Goal: Communication & Community: Answer question/provide support

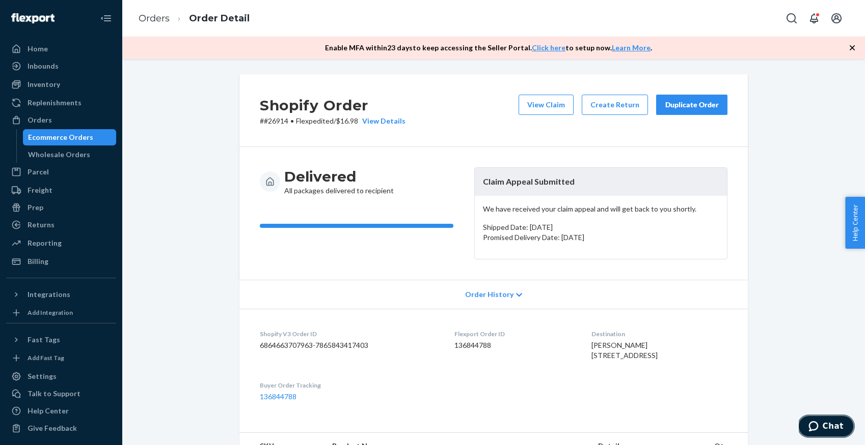
click at [812, 423] on icon "Chat" at bounding box center [813, 427] width 10 height 10
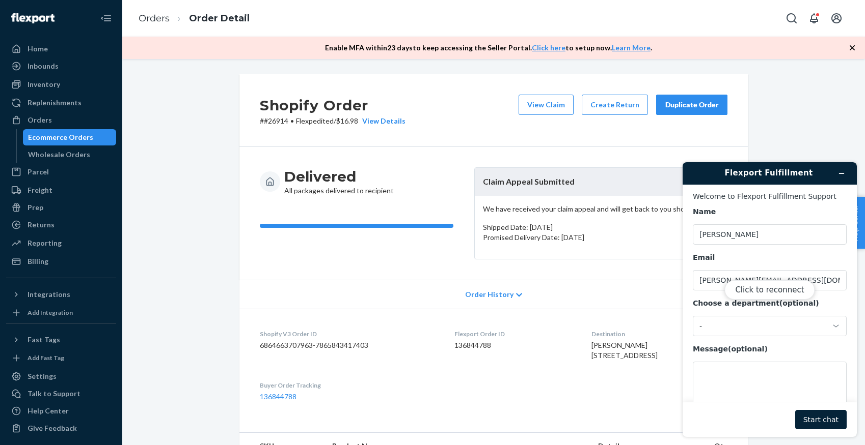
click at [817, 415] on div "Click to reconnect" at bounding box center [769, 299] width 174 height 275
click at [775, 289] on button "Click to reconnect" at bounding box center [769, 290] width 90 height 19
click at [813, 424] on button "Start chat" at bounding box center [820, 419] width 51 height 19
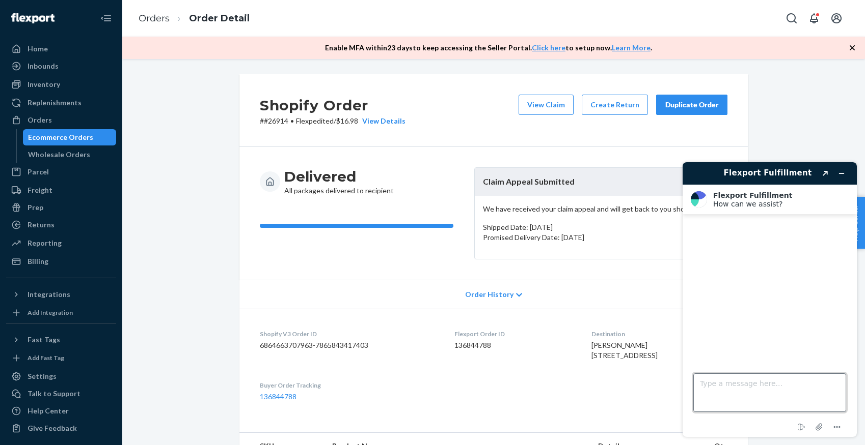
click at [733, 387] on textarea "Type a message here..." at bounding box center [769, 393] width 153 height 39
type textarea "Order ID 135172816"
click at [839, 242] on button "Resend" at bounding box center [833, 242] width 26 height 9
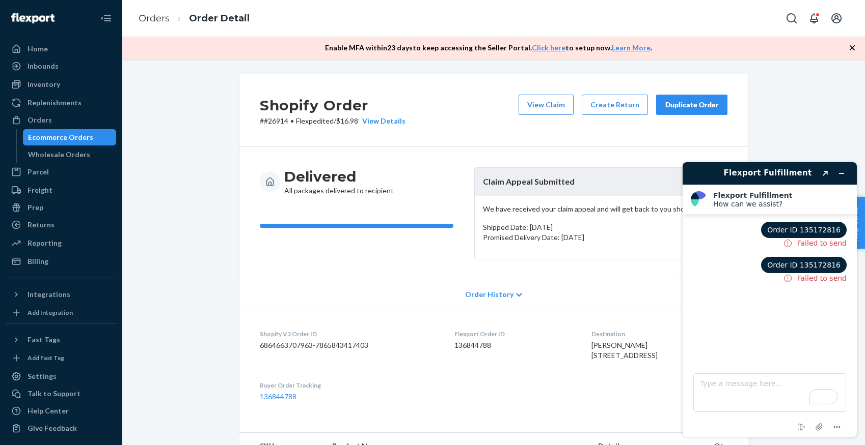
click at [822, 267] on span "Order ID 135172816" at bounding box center [803, 265] width 73 height 8
copy span "135172816"
click at [23, 119] on div at bounding box center [19, 120] width 16 height 10
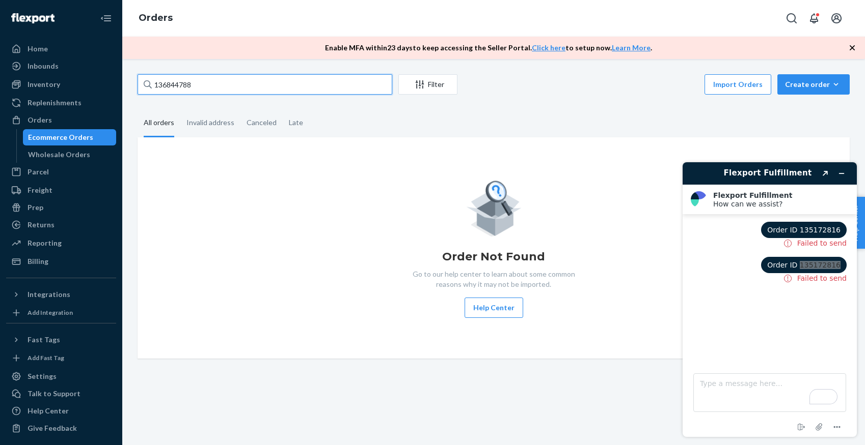
click at [202, 89] on input "136844788" at bounding box center [264, 84] width 255 height 20
paste input "5172816"
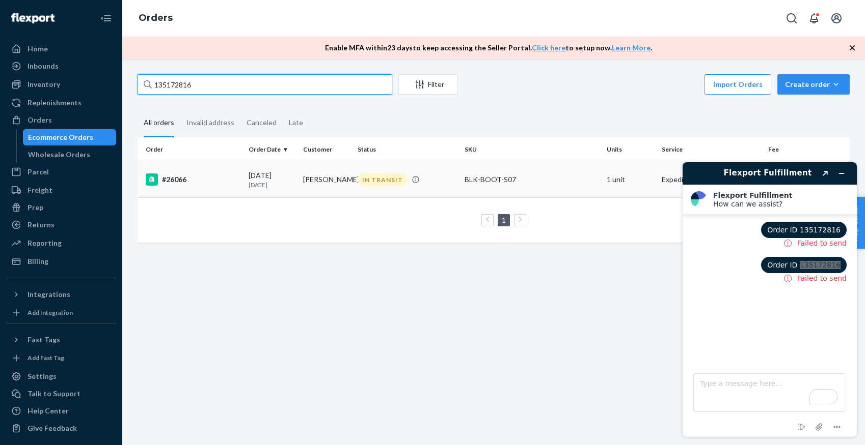
type input "135172816"
click at [177, 181] on div "#26066" at bounding box center [193, 180] width 95 height 12
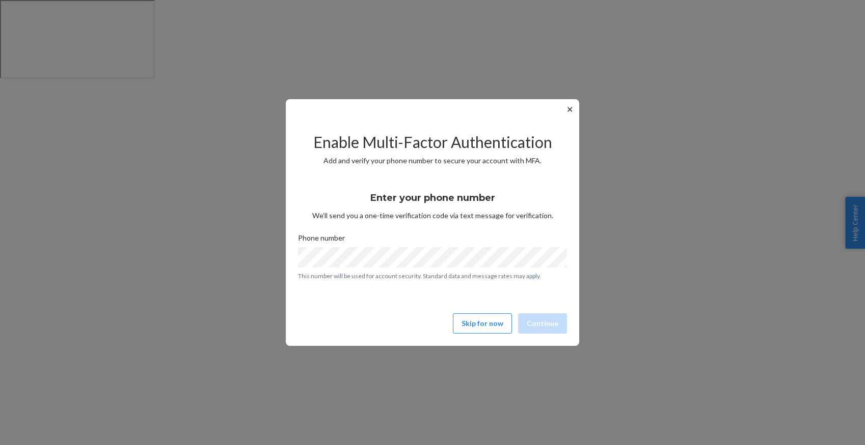
click at [568, 110] on button "✕" at bounding box center [569, 109] width 11 height 12
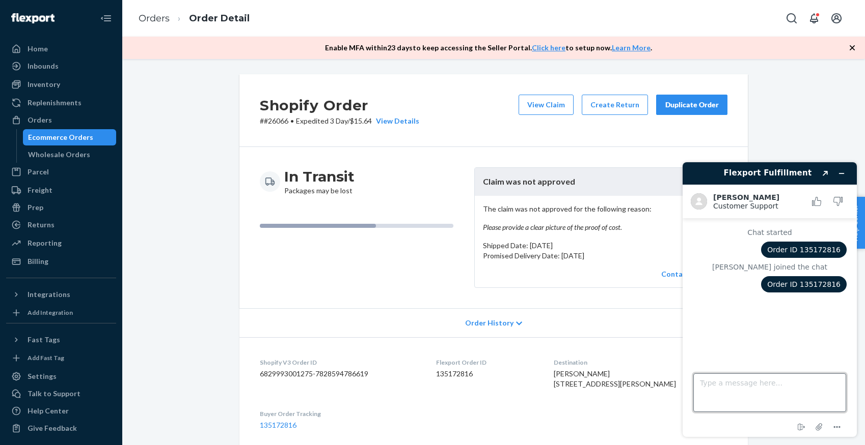
click at [740, 384] on textarea "Type a message here..." at bounding box center [769, 393] width 153 height 39
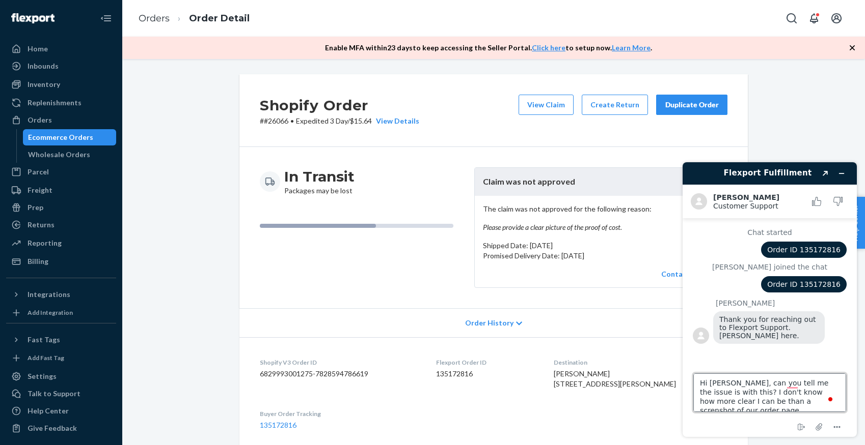
scroll to position [4, 0]
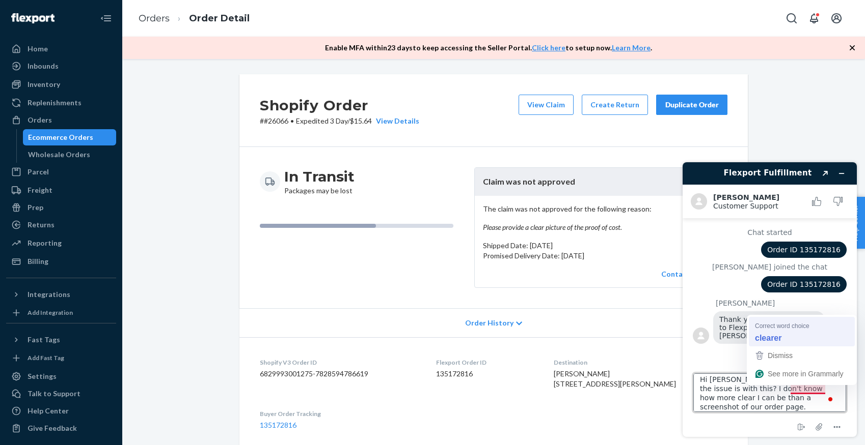
type textarea "Hi [PERSON_NAME], can you tell me the issue is with this? I don't know how clea…"
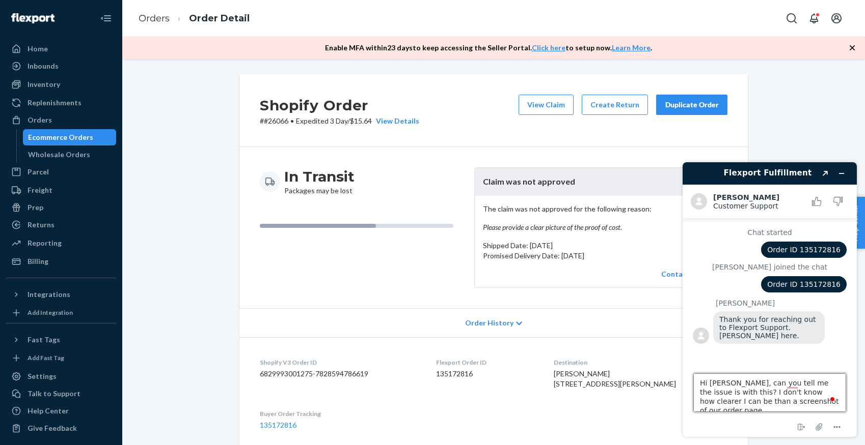
click at [765, 401] on textarea "Hi [PERSON_NAME], can you tell me the issue is with this? I don't know how clea…" at bounding box center [769, 393] width 153 height 39
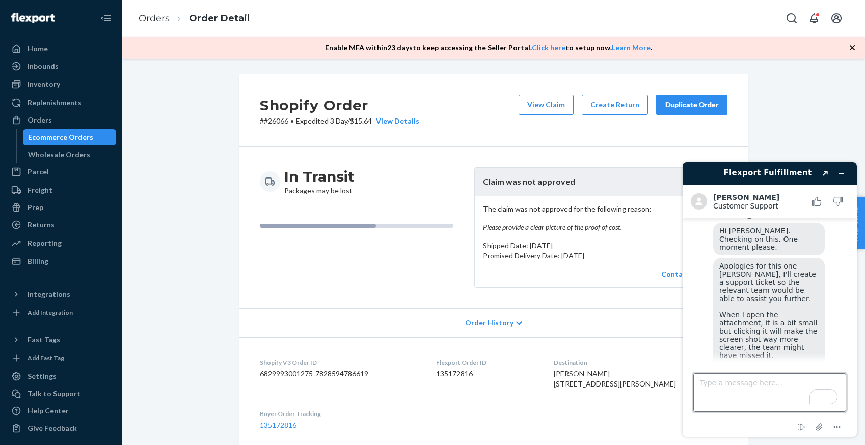
scroll to position [262, 0]
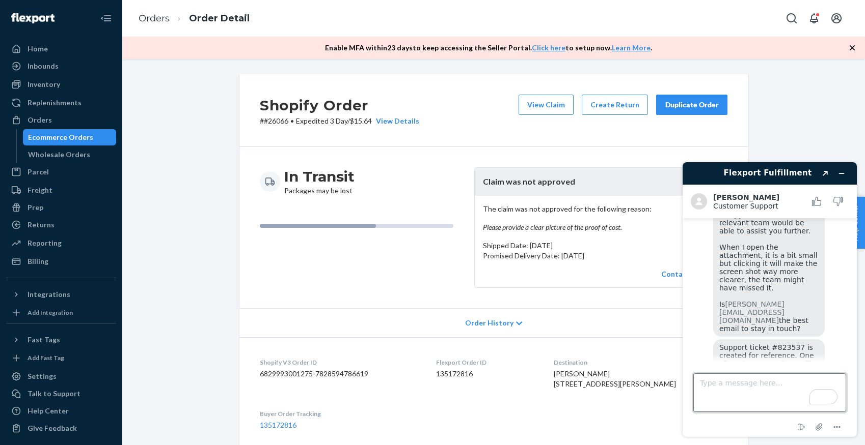
click at [735, 398] on textarea "Type a message here..." at bounding box center [769, 393] width 153 height 39
type textarea "No that would be all thanks"
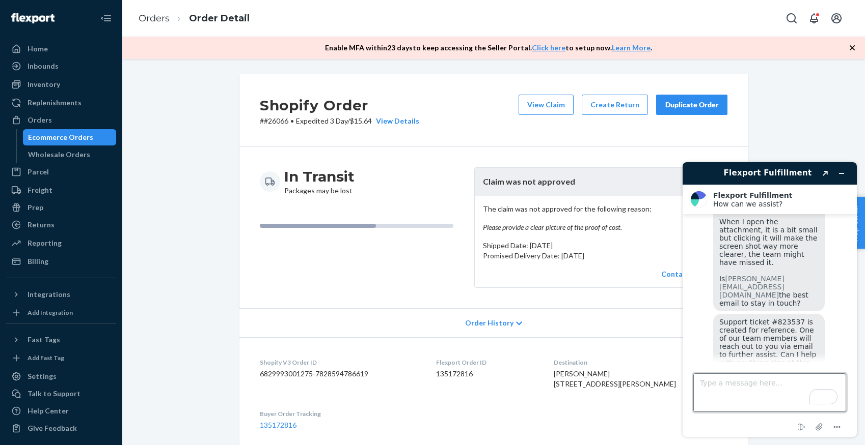
scroll to position [382, 0]
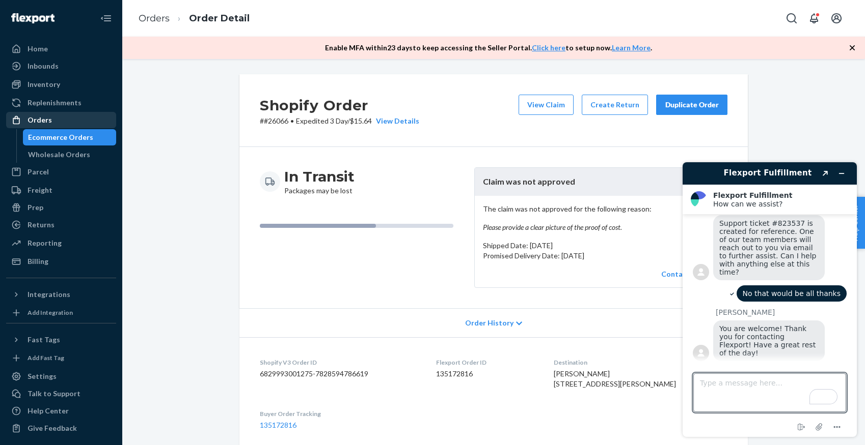
click at [50, 118] on div "Orders" at bounding box center [61, 120] width 108 height 14
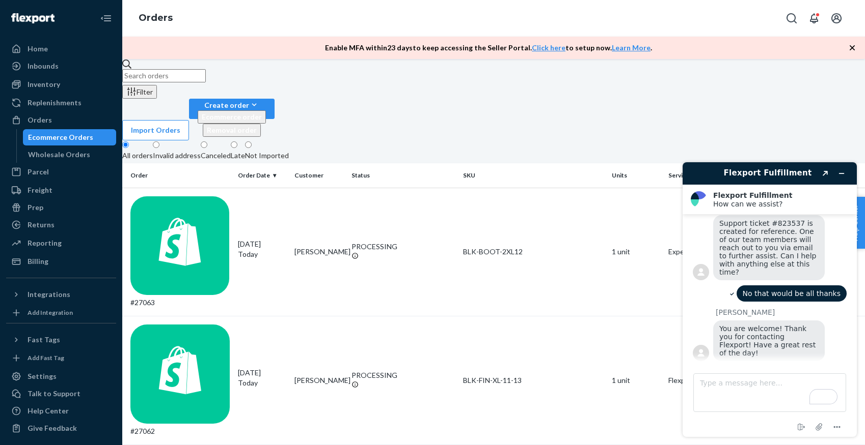
click at [206, 82] on input "text" at bounding box center [163, 75] width 83 height 13
paste input "26281"
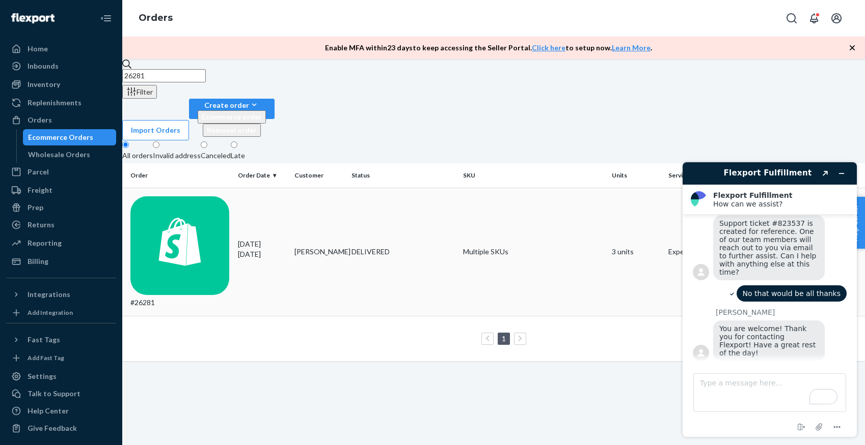
type input "26281"
click at [212, 188] on td "#26281" at bounding box center [177, 252] width 111 height 129
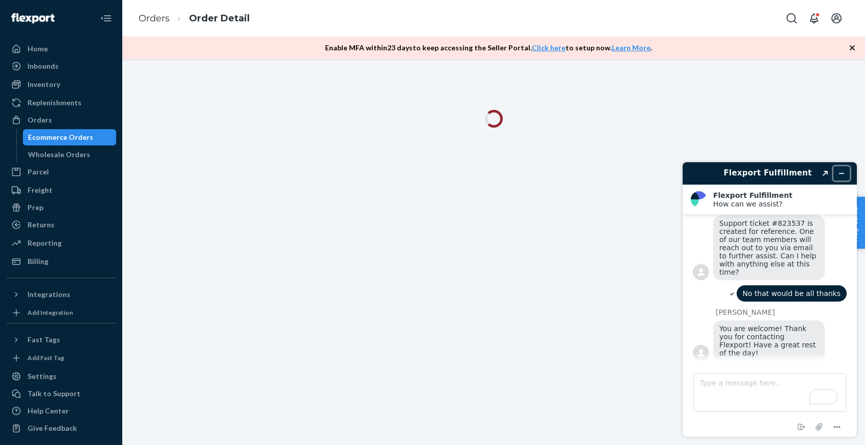
click at [844, 174] on icon "Minimize widget" at bounding box center [841, 173] width 7 height 7
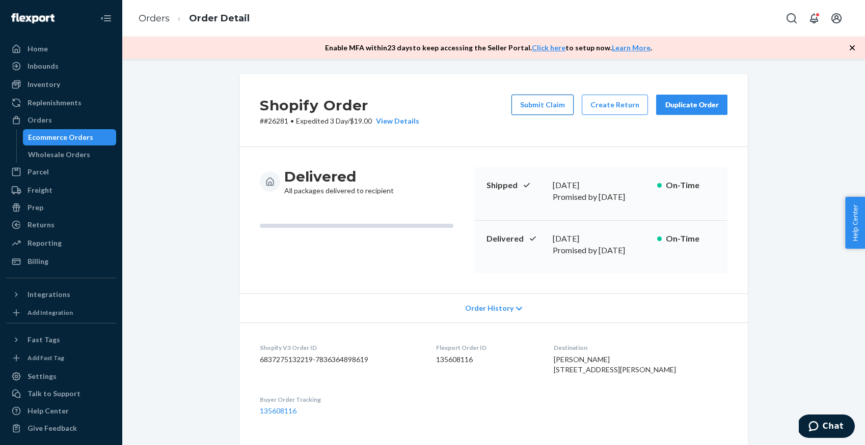
click at [548, 106] on button "Submit Claim" at bounding box center [542, 105] width 62 height 20
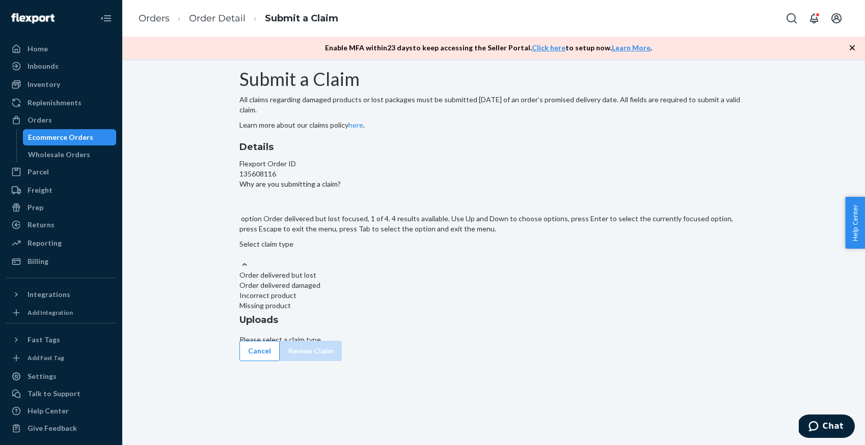
click at [395, 249] on div "Select claim type" at bounding box center [493, 244] width 508 height 10
click at [240, 260] on input "Why are you submitting a claim? option Order delivered but lost focused, 1 of 4…" at bounding box center [239, 254] width 1 height 10
click at [387, 281] on div "Order delivered but lost" at bounding box center [493, 275] width 508 height 10
click at [240, 260] on input "Why are you submitting a claim? option Order delivered but lost focused, 1 of 4…" at bounding box center [239, 254] width 1 height 10
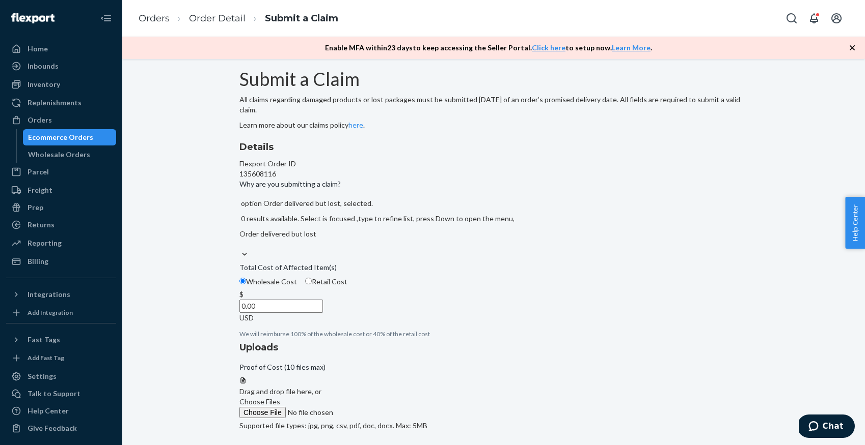
click at [312, 285] on input "Retail Cost" at bounding box center [308, 281] width 7 height 7
radio input "true"
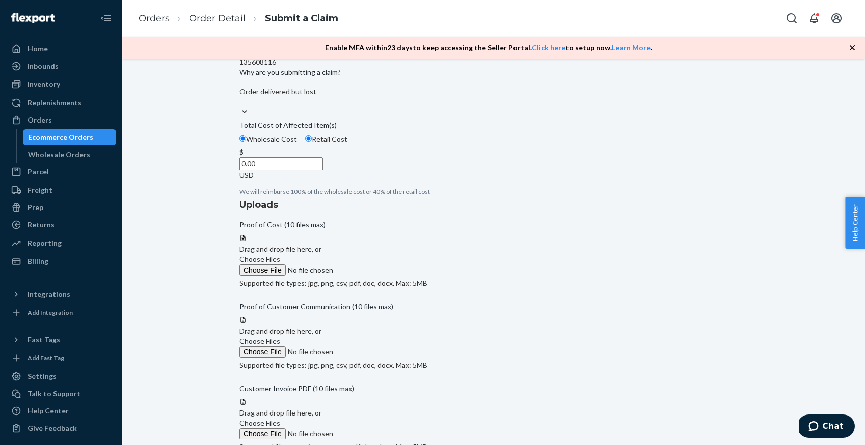
scroll to position [116, 0]
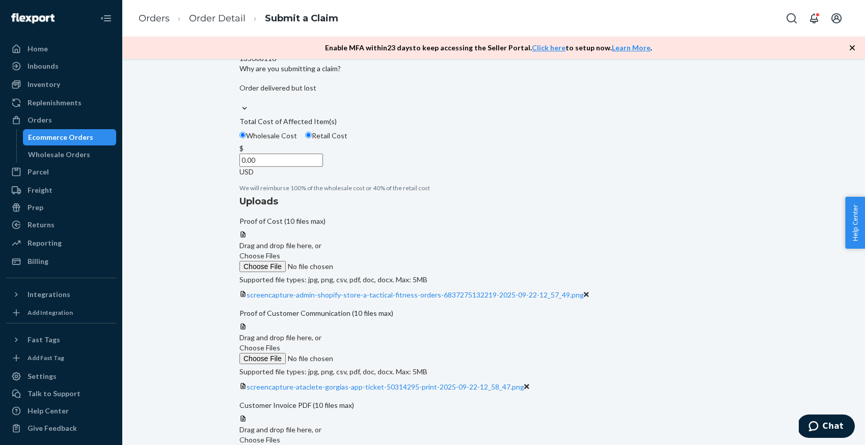
click at [323, 167] on input "0.00" at bounding box center [280, 160] width 83 height 13
type input "99.95"
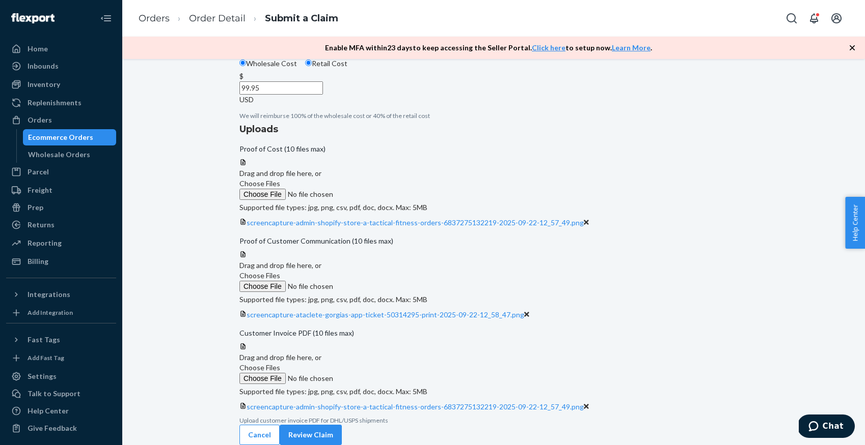
scroll to position [363, 0]
click at [342, 425] on button "Review Claim" at bounding box center [311, 435] width 62 height 20
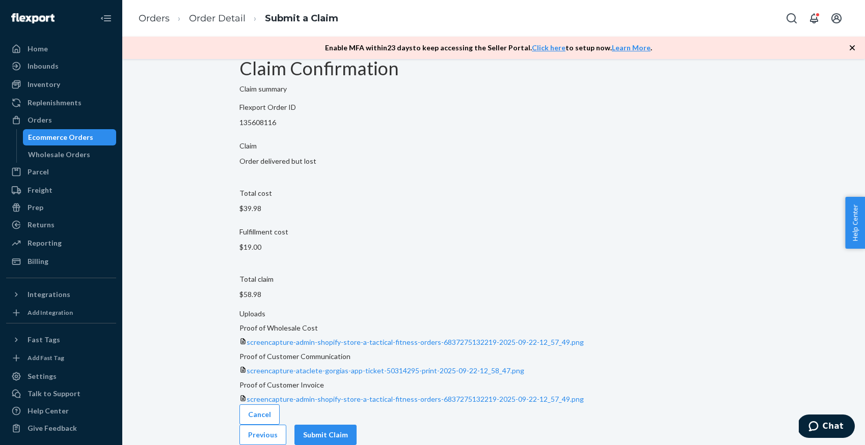
click at [356, 425] on button "Submit Claim" at bounding box center [325, 435] width 62 height 20
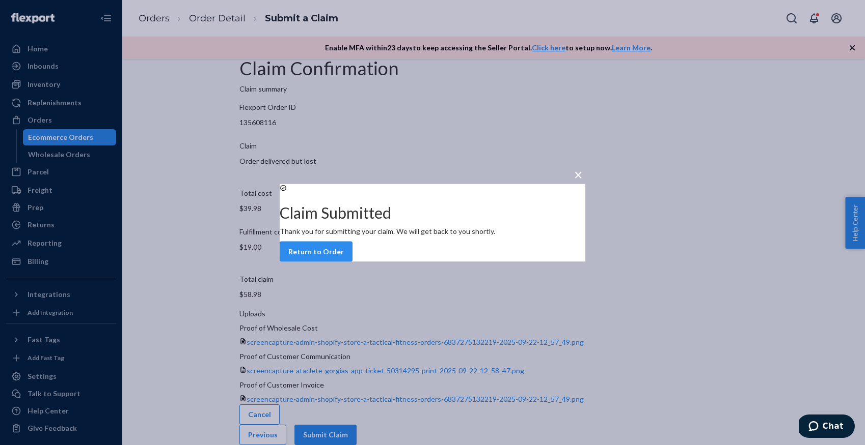
click at [574, 165] on span "×" at bounding box center [578, 173] width 8 height 17
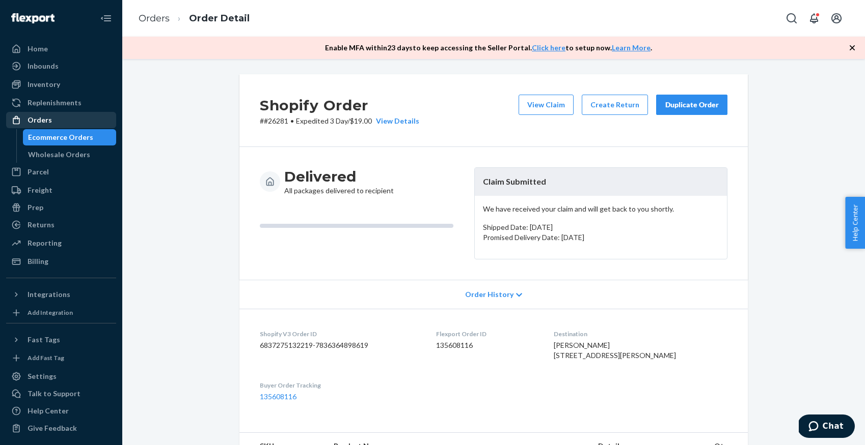
click at [45, 119] on div "Orders" at bounding box center [39, 120] width 24 height 10
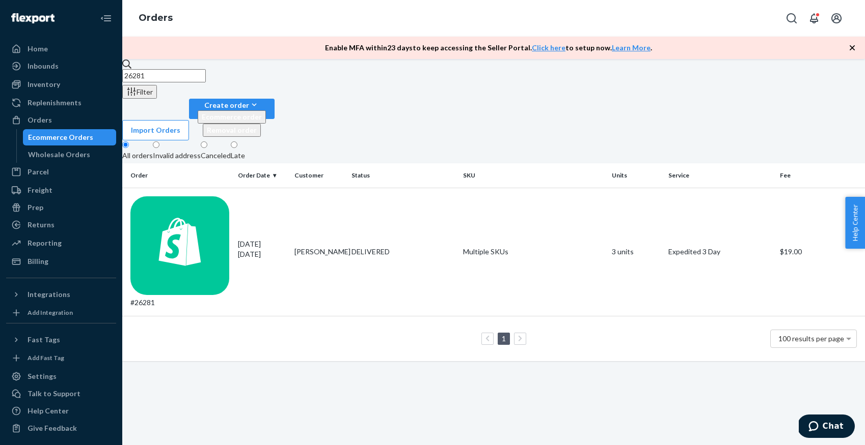
click at [206, 82] on input "26281" at bounding box center [163, 75] width 83 height 13
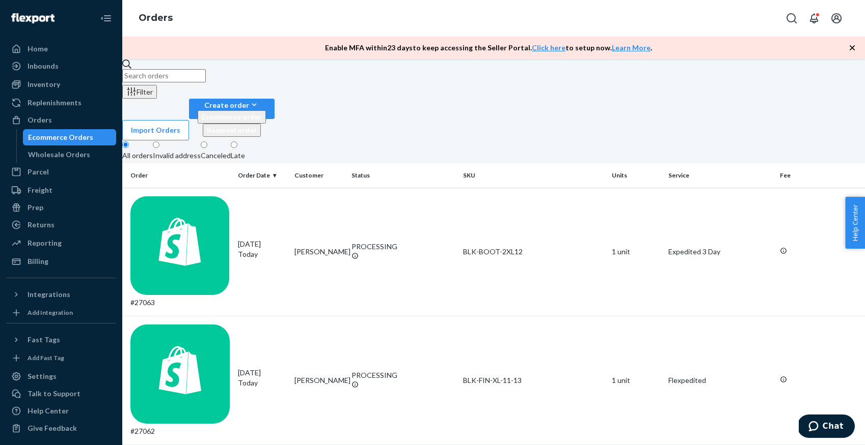
click at [201, 151] on div "Invalid address" at bounding box center [177, 156] width 48 height 10
click at [159, 142] on input "Invalid address" at bounding box center [156, 145] width 7 height 7
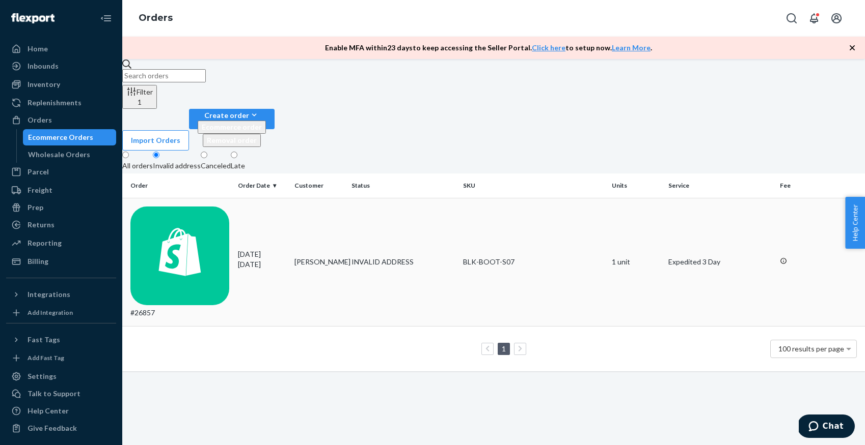
click at [170, 207] on div "#26857" at bounding box center [179, 263] width 99 height 112
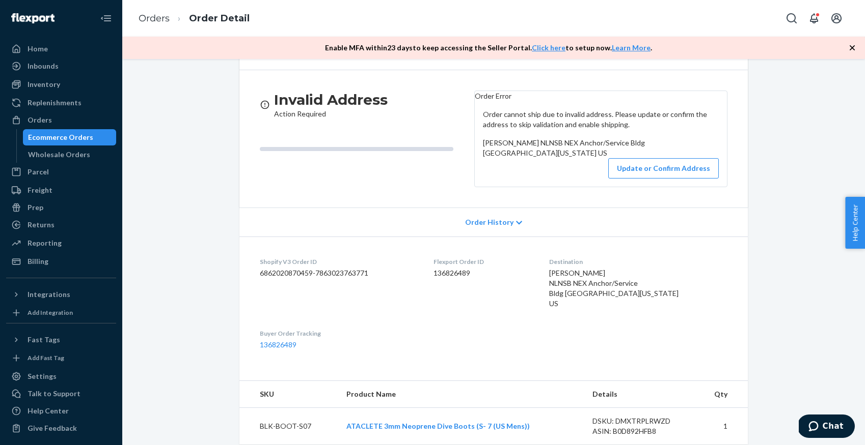
scroll to position [64, 0]
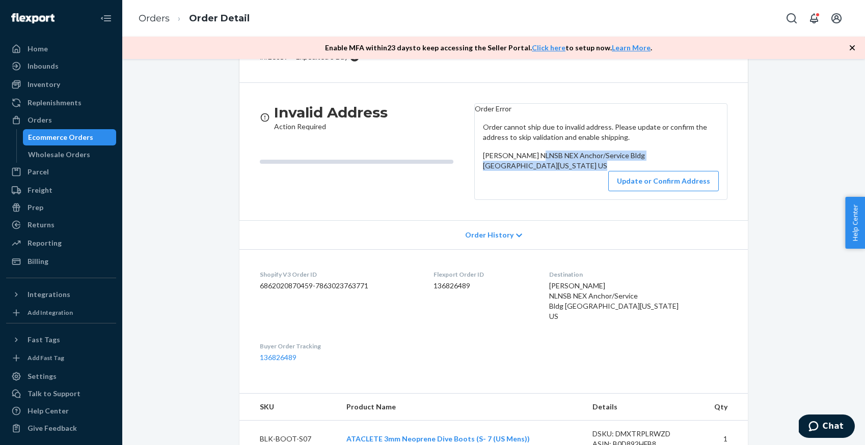
drag, startPoint x: 574, startPoint y: 205, endPoint x: 484, endPoint y: 185, distance: 91.7
click at [484, 171] on div "[PERSON_NAME] NLNSB NEX Anchor/Service Bldg [GEOGRAPHIC_DATA][US_STATE] US" at bounding box center [601, 161] width 236 height 20
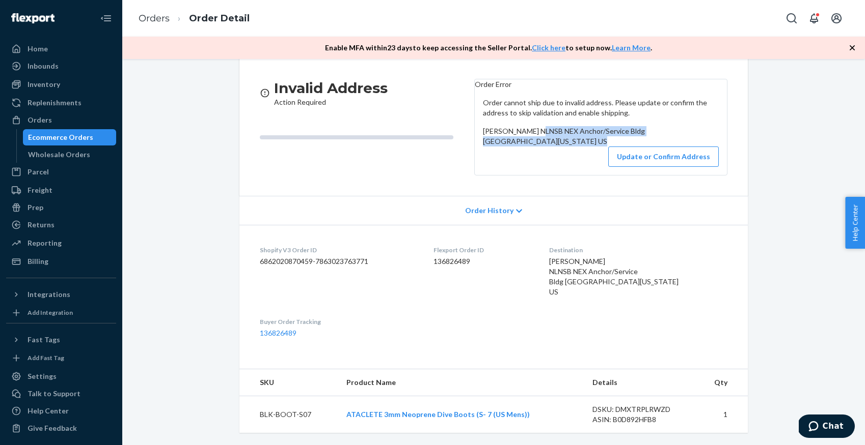
scroll to position [155, 0]
click at [508, 206] on div "Order History" at bounding box center [493, 210] width 508 height 29
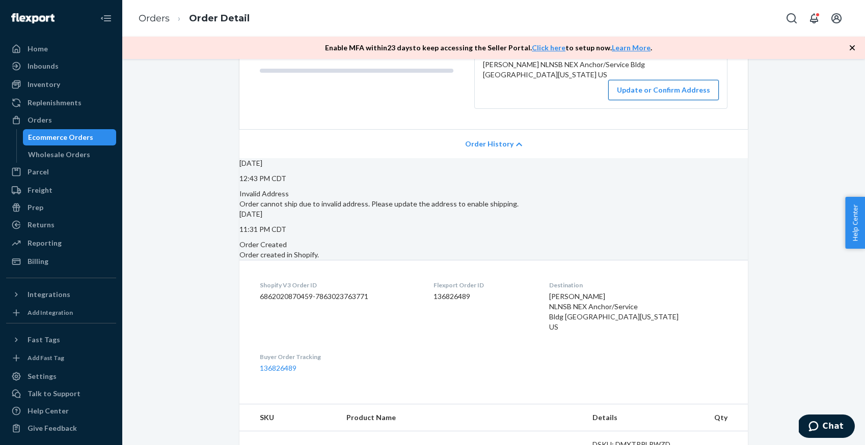
click at [645, 100] on button "Update or Confirm Address" at bounding box center [663, 90] width 110 height 20
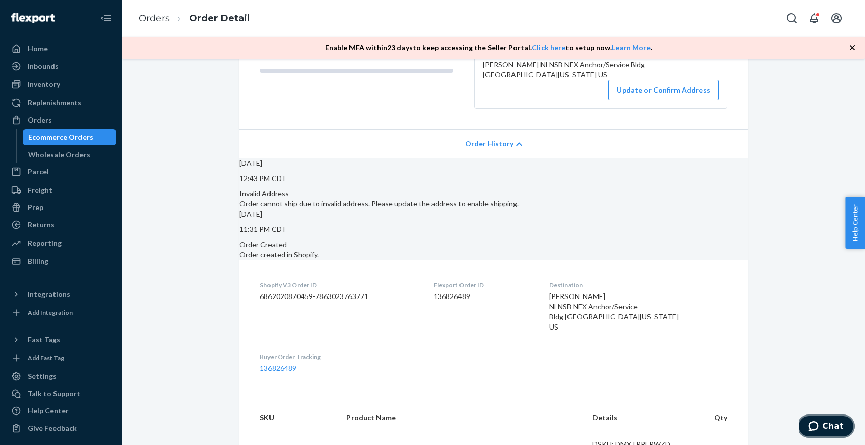
click at [801, 426] on button "Chat" at bounding box center [826, 426] width 58 height 23
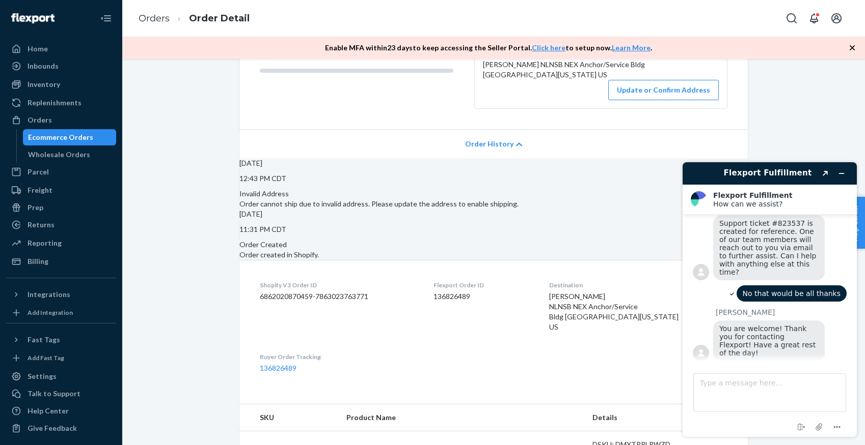
scroll to position [0, 0]
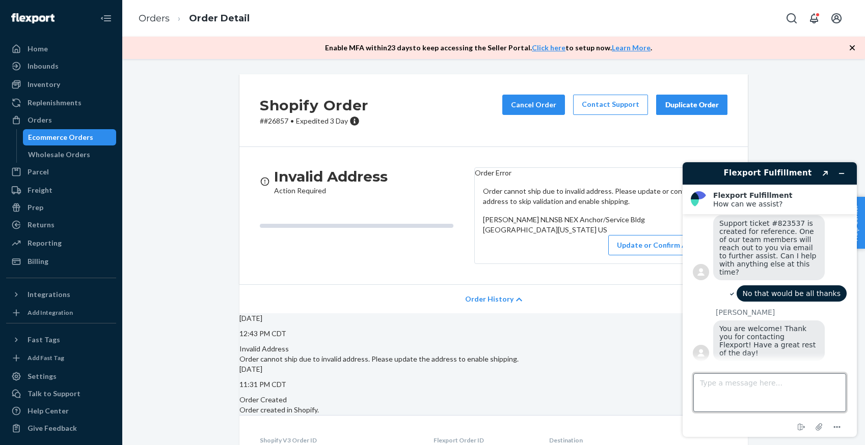
click at [723, 380] on textarea "Type a message here..." at bounding box center [769, 393] width 153 height 39
type textarea "Order 26857"
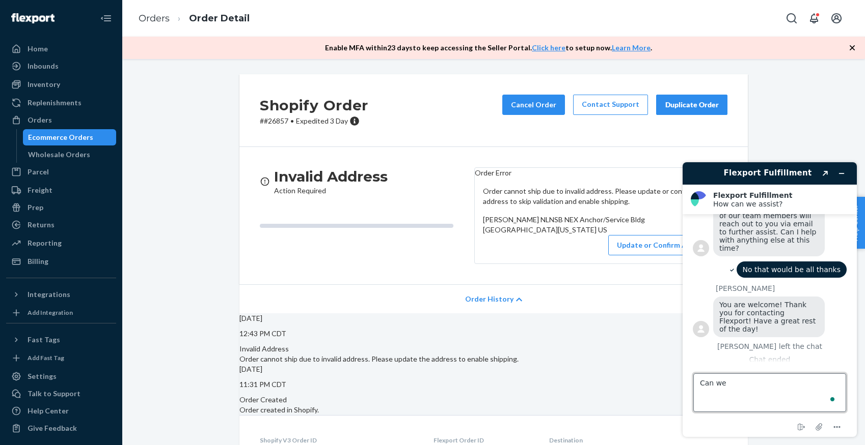
scroll to position [410, 0]
type textarea "Can we omit lasership, ontrac and veho, this is a miltiary base"
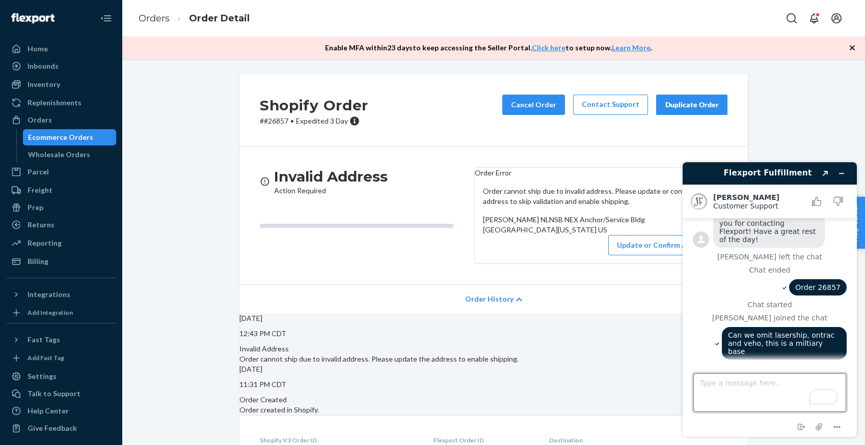
scroll to position [543, 0]
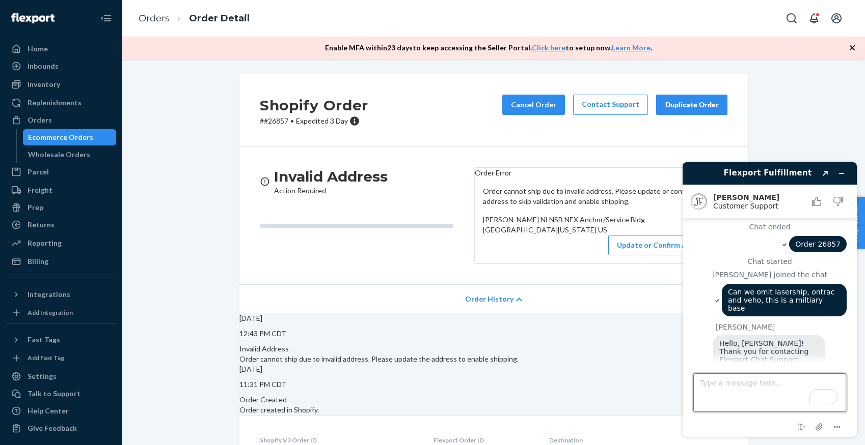
click at [756, 375] on textarea "Type a message here..." at bounding box center [769, 393] width 153 height 39
click at [757, 383] on textarea "Type a message here..." at bounding box center [769, 393] width 153 height 39
type textarea "Yes, but this isn't in a typicaly military format"
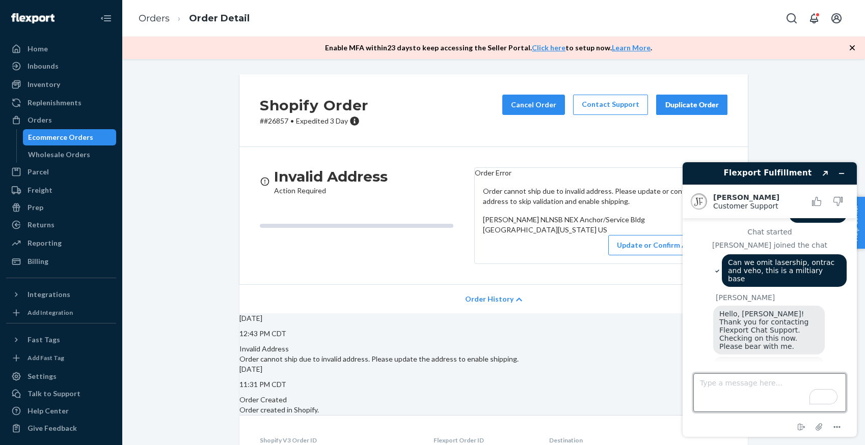
scroll to position [700, 0]
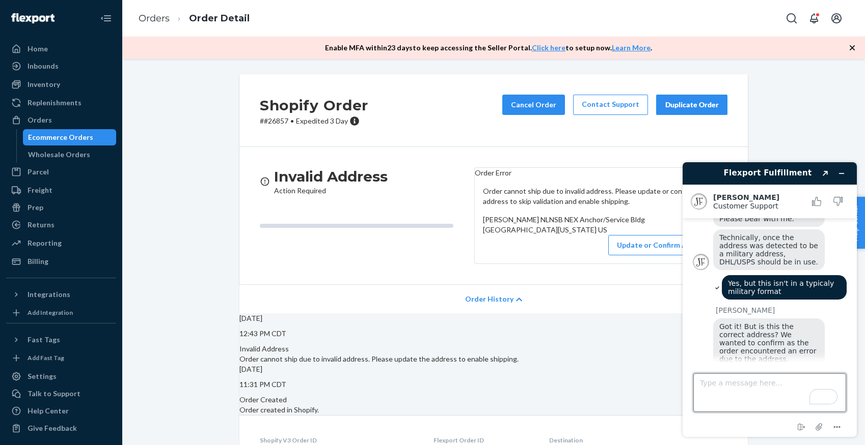
click at [766, 389] on textarea "Type a message here..." at bounding box center [769, 393] width 153 height 39
type textarea "yes"
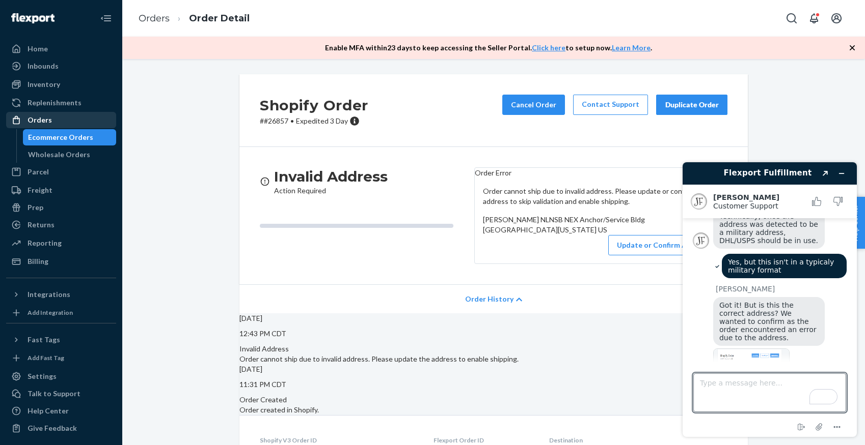
click at [53, 121] on div "Orders" at bounding box center [61, 120] width 108 height 14
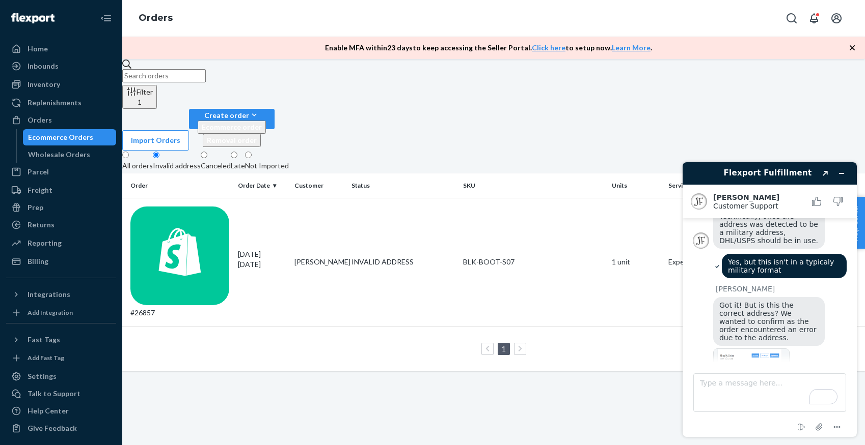
click at [206, 82] on input "text" at bounding box center [163, 75] width 83 height 13
paste input "WAR-21507-1"
type input "WAR-21507-1"
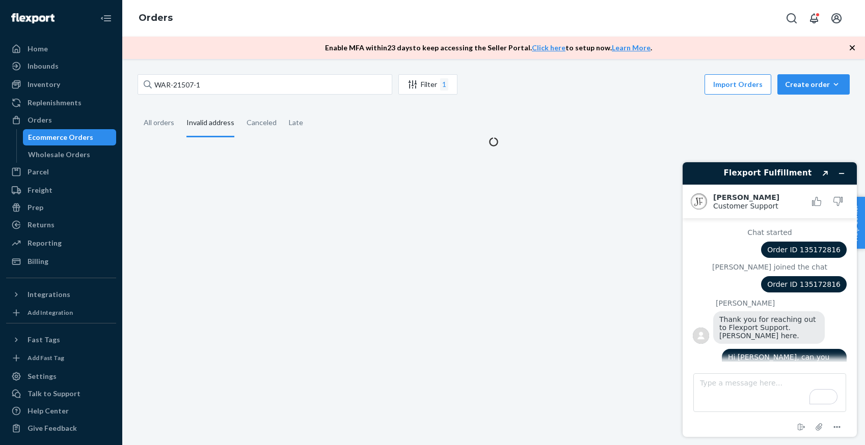
scroll to position [721, 0]
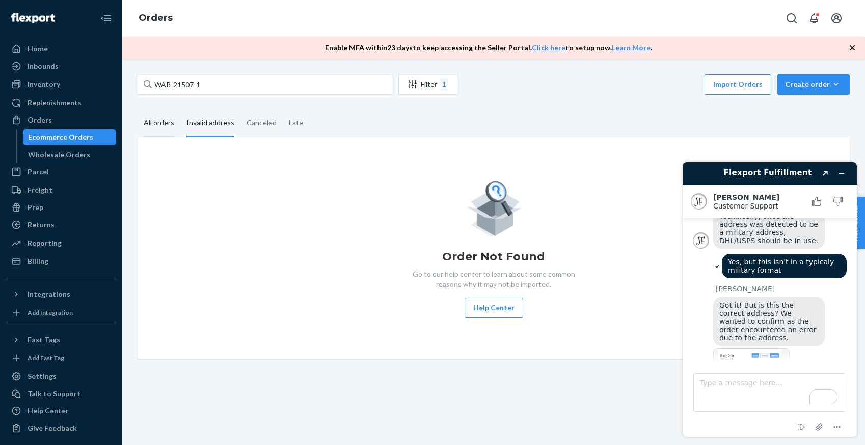
type input "WAR-21507-1"
click at [165, 123] on div "All orders" at bounding box center [159, 123] width 31 height 28
click at [137, 109] on input "All orders" at bounding box center [137, 109] width 0 height 0
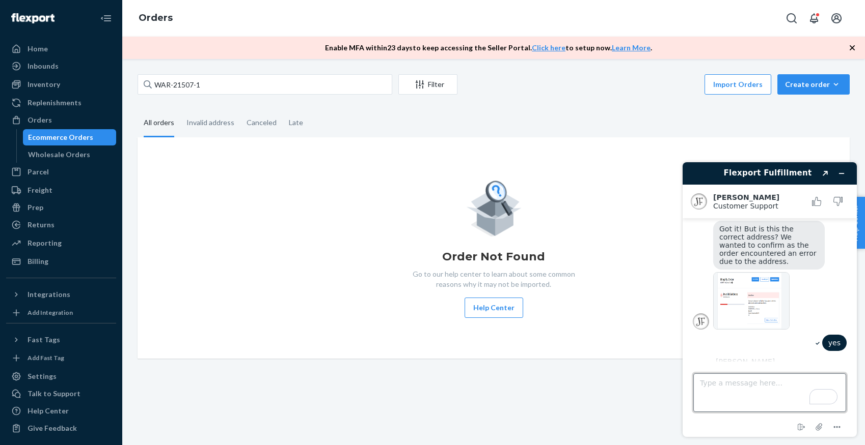
click at [757, 392] on textarea "Type a message here..." at bounding box center [769, 393] width 153 height 39
type textarea "Sure"
